Goal: Information Seeking & Learning: Learn about a topic

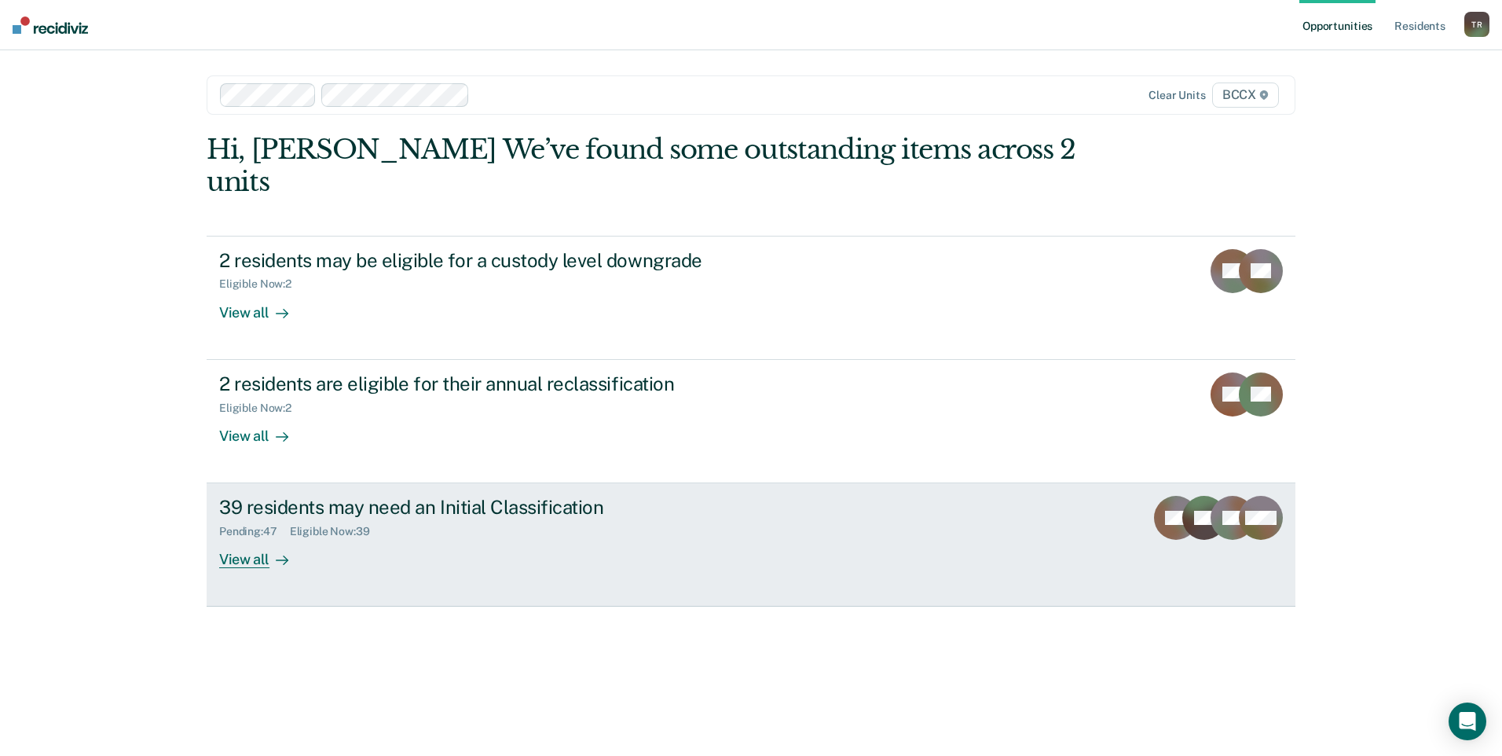
click at [257, 538] on div "View all" at bounding box center [263, 553] width 88 height 31
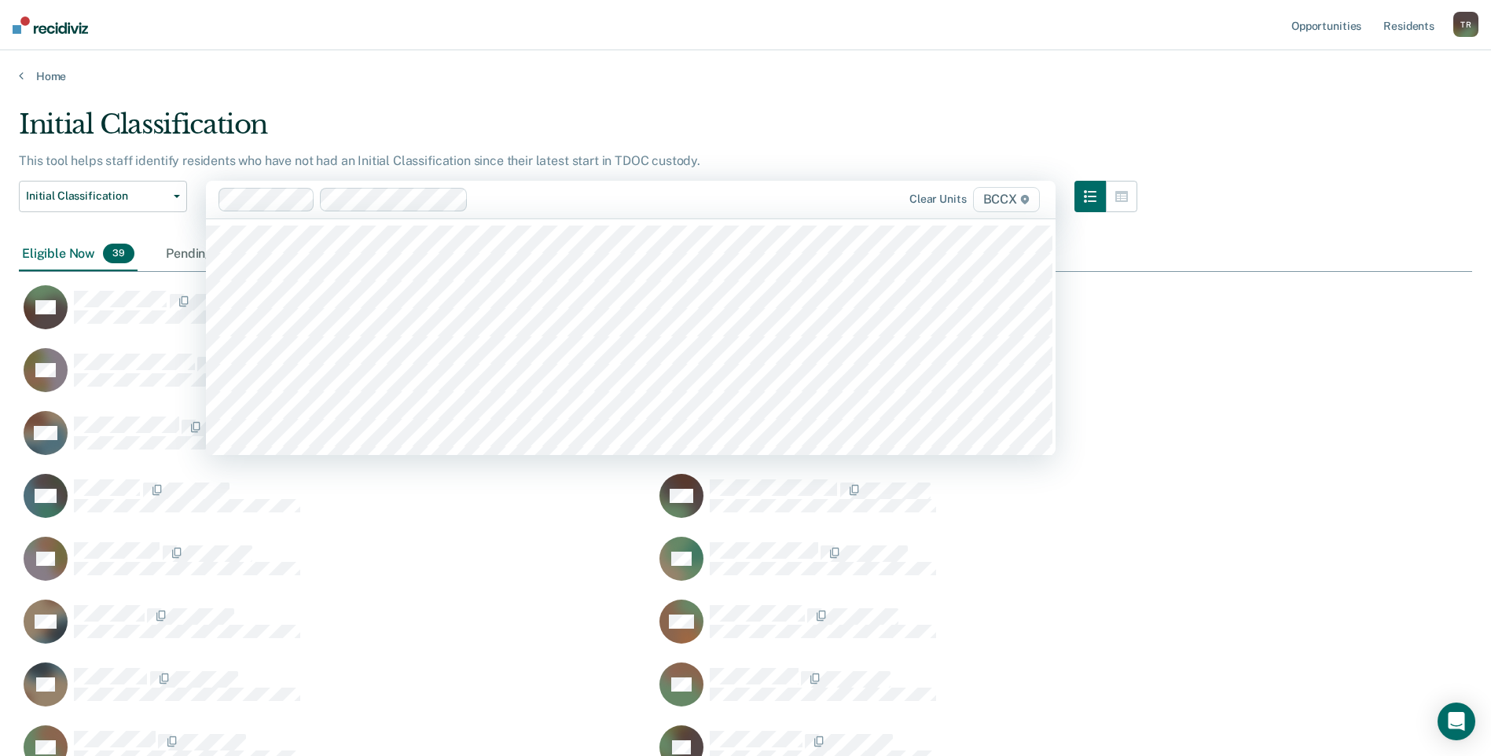
click at [733, 1] on nav "Opportunities Resident s [PERSON_NAME] T R Profile How it works Log Out" at bounding box center [745, 25] width 1491 height 50
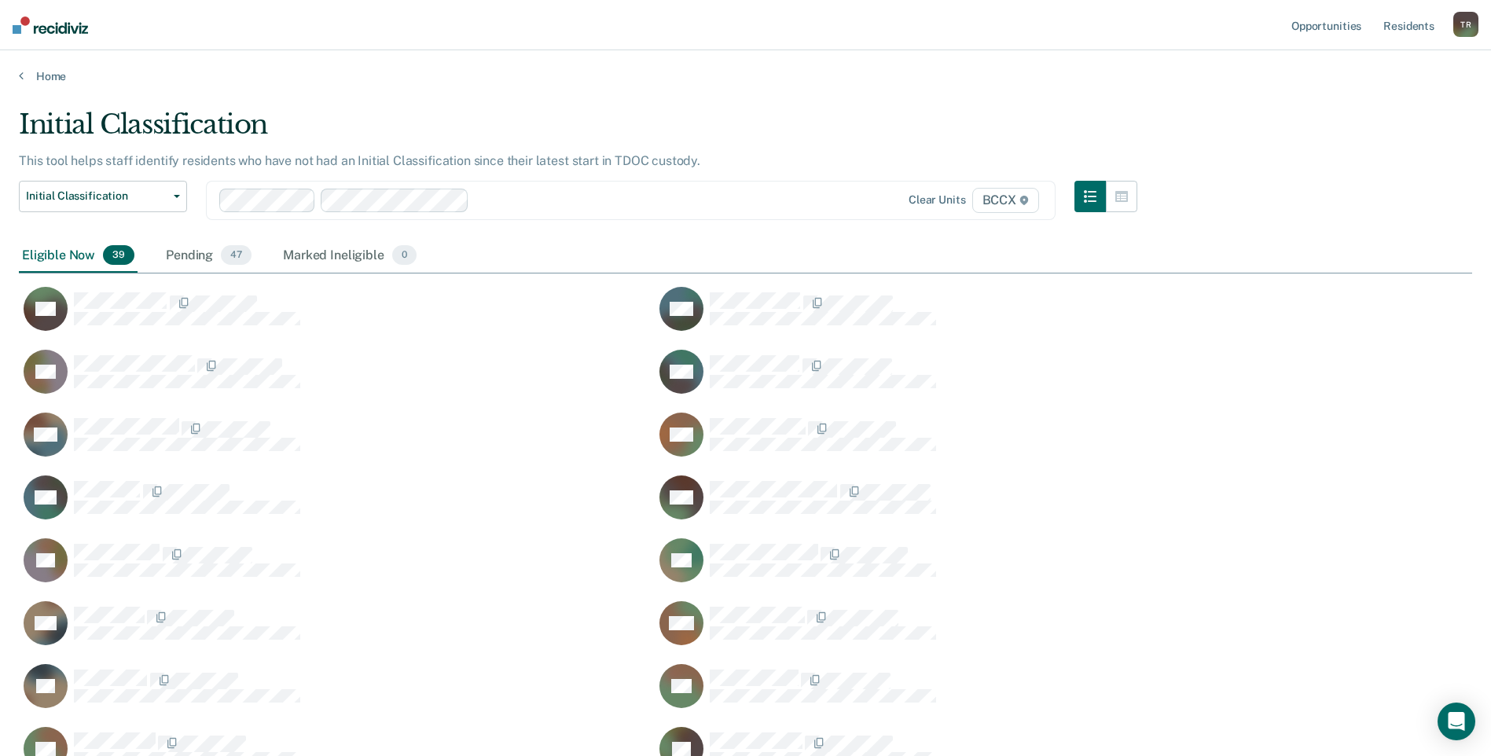
scroll to position [1419, 1441]
click at [185, 255] on div "Pending 47" at bounding box center [209, 256] width 92 height 35
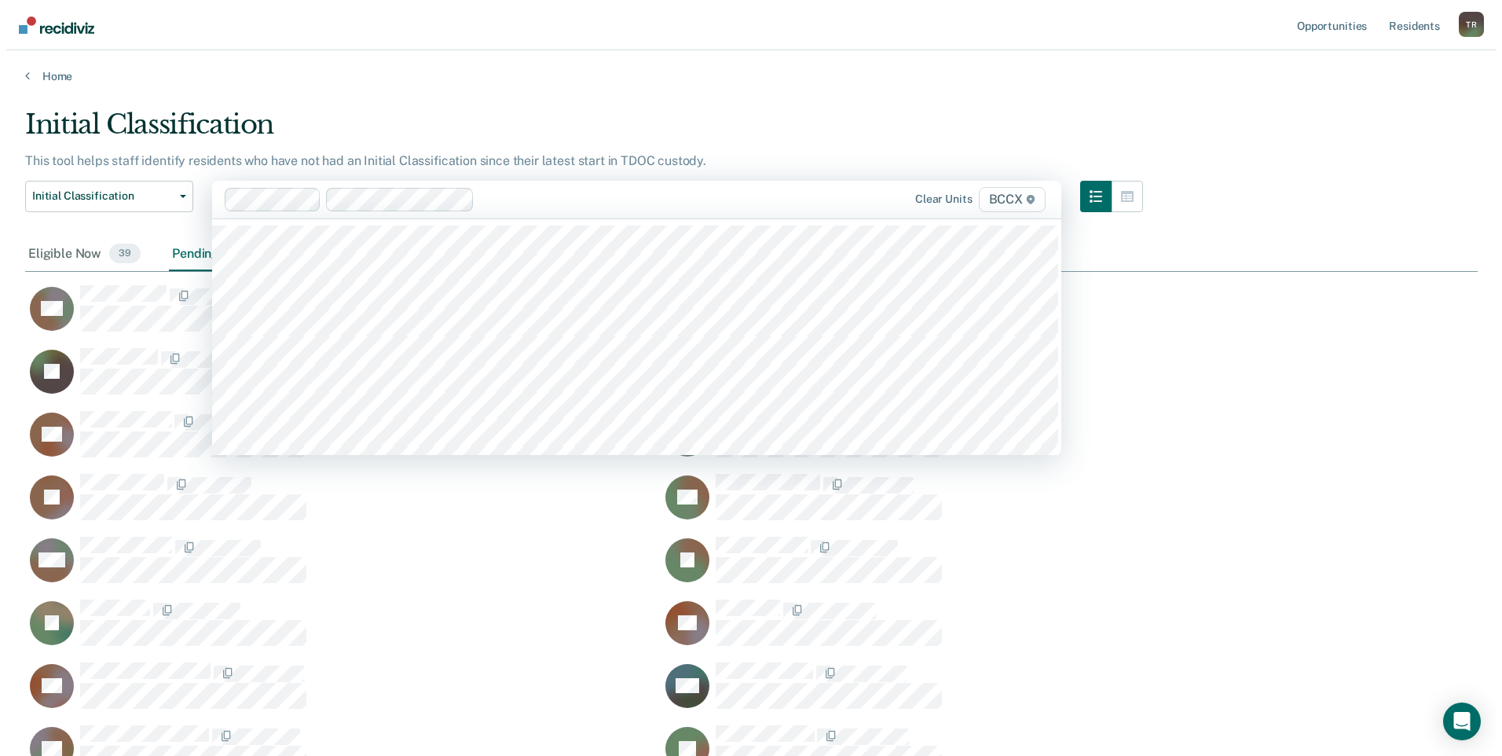
scroll to position [1669, 1441]
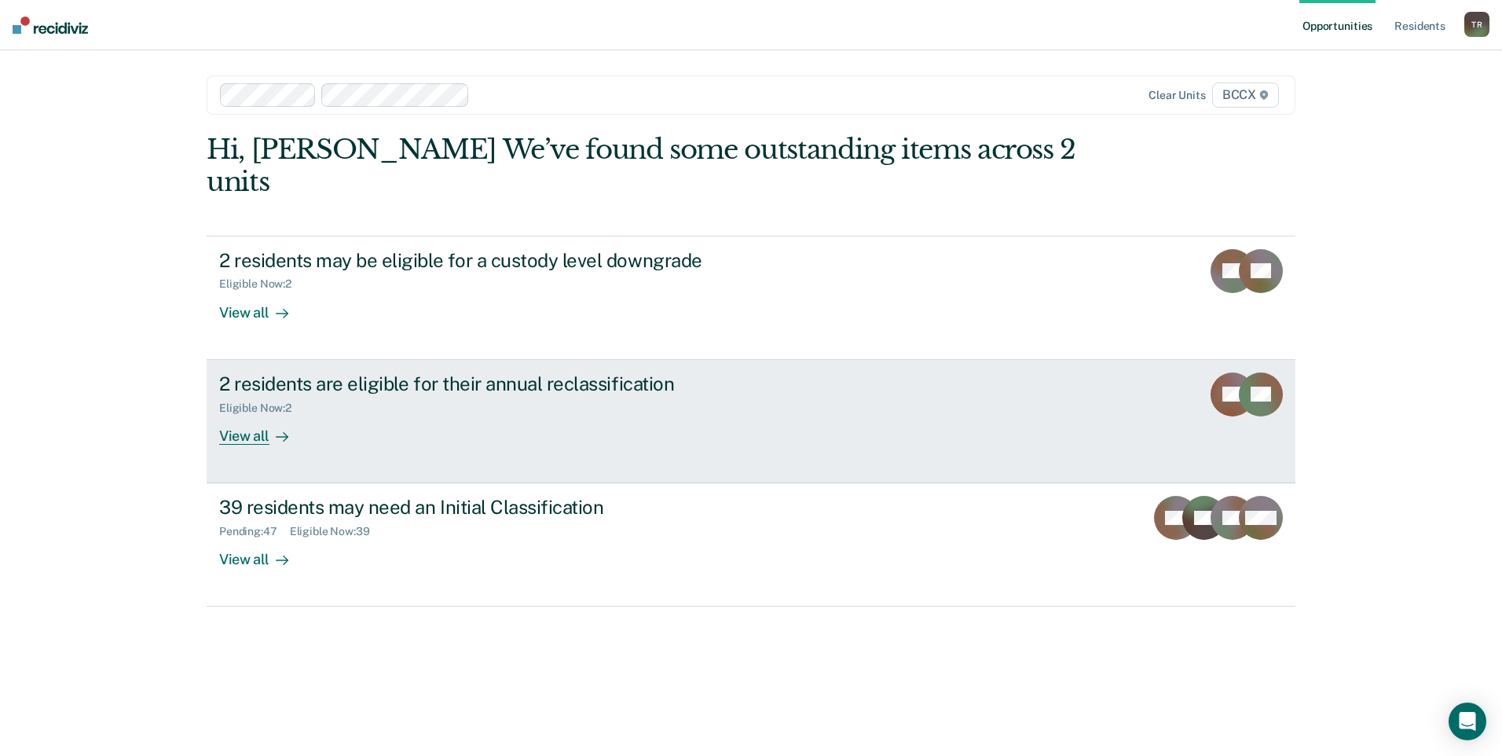
click at [260, 414] on div "View all" at bounding box center [263, 429] width 88 height 31
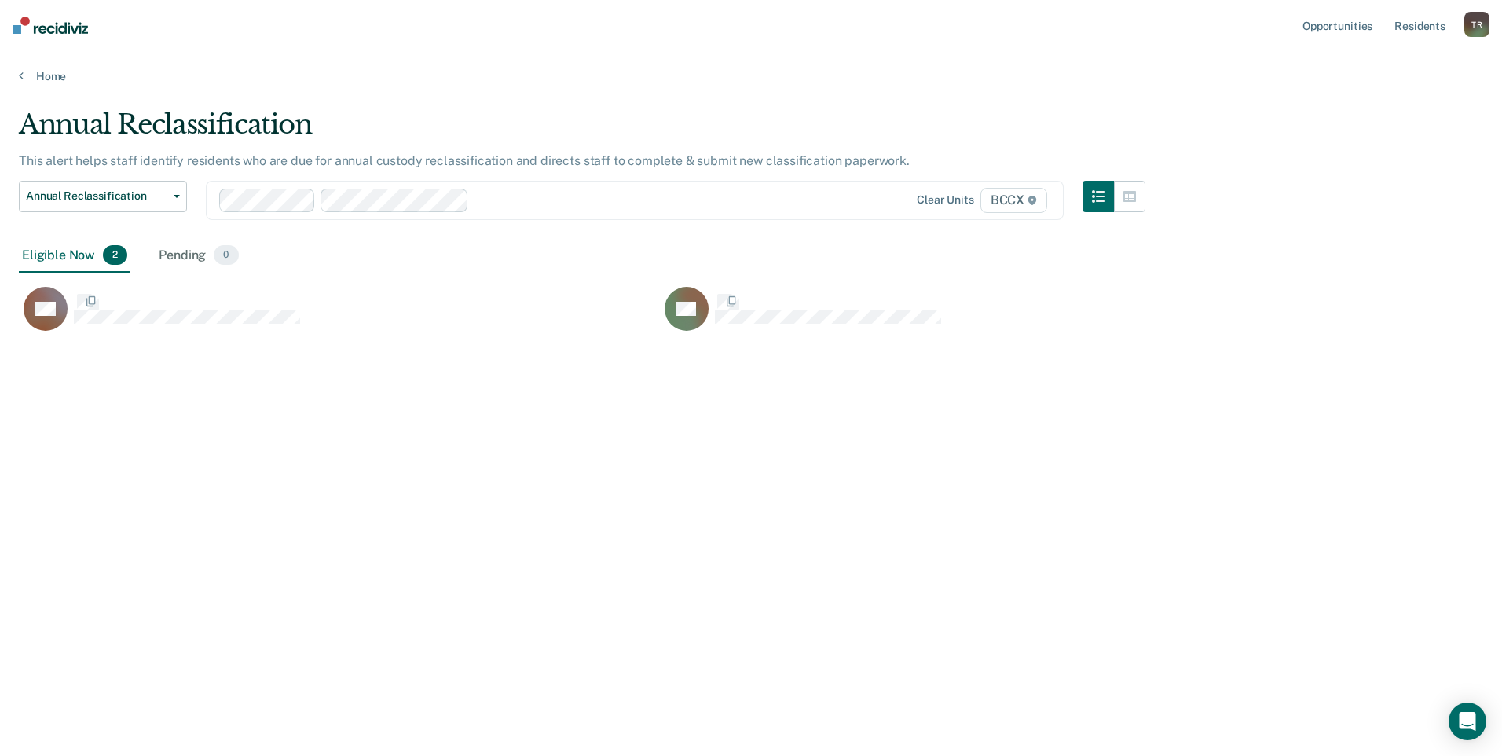
scroll to position [518, 1453]
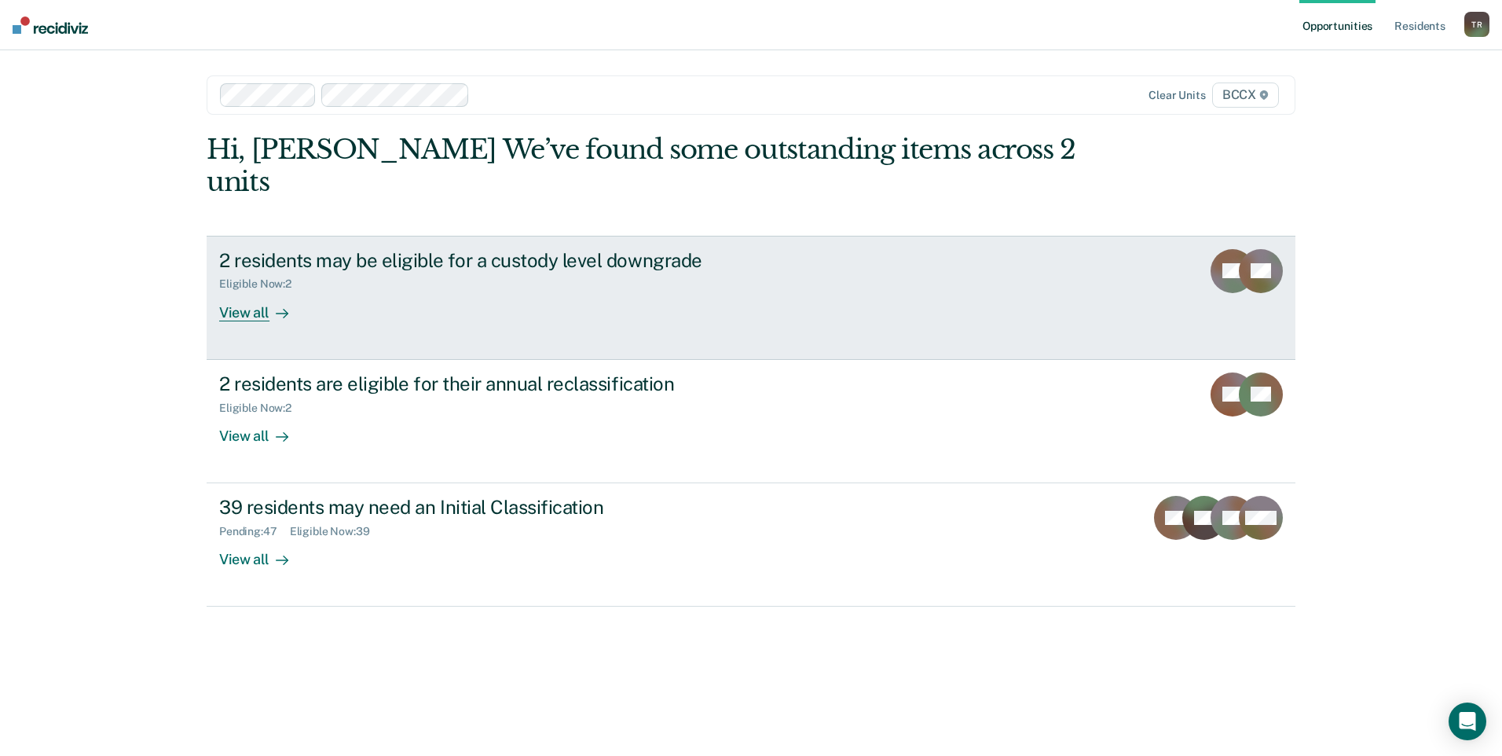
click at [239, 291] on div "View all" at bounding box center [263, 306] width 88 height 31
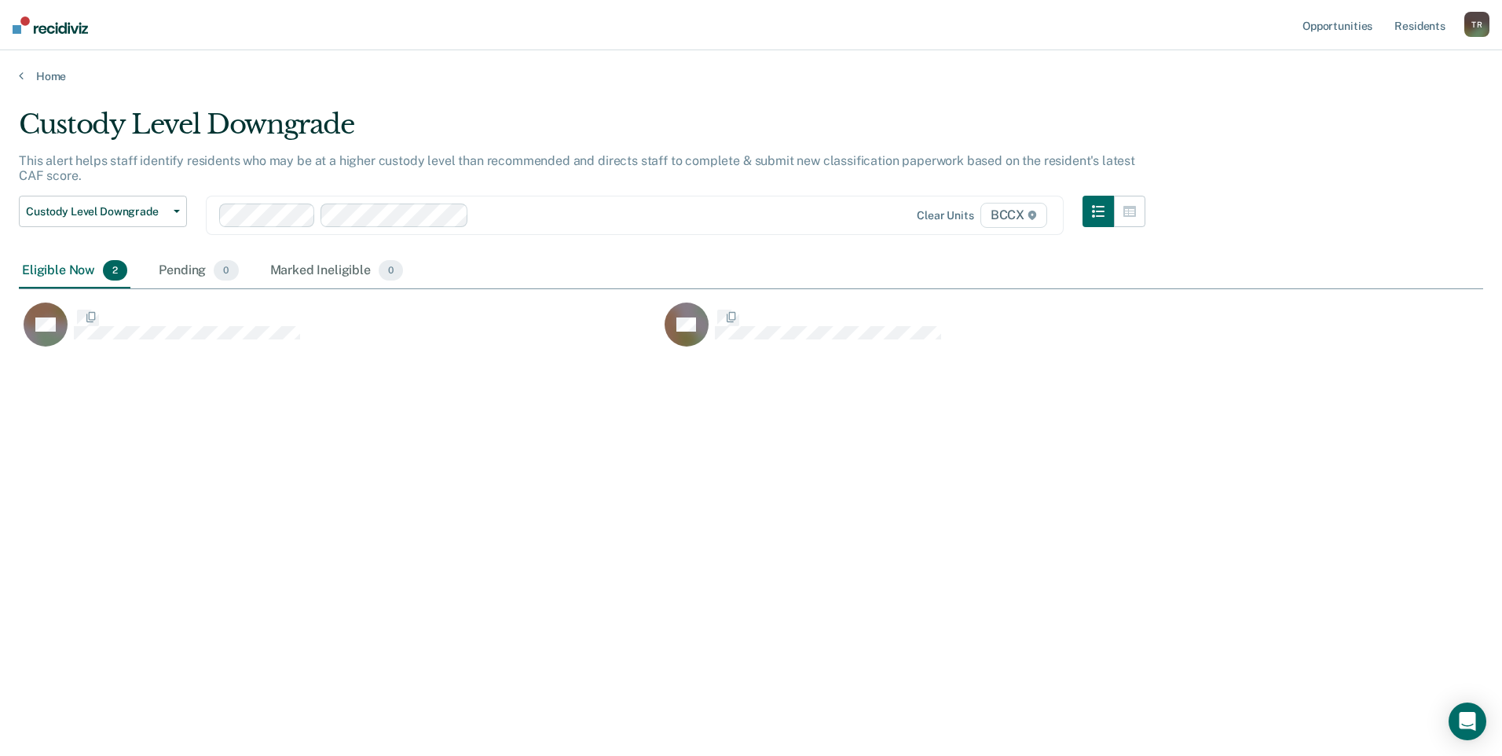
scroll to position [518, 1453]
